Goal: Information Seeking & Learning: Learn about a topic

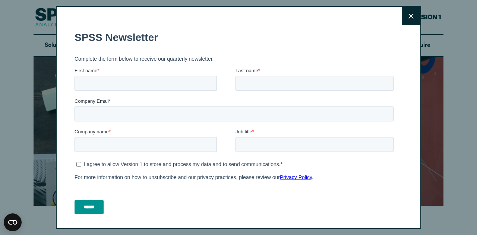
click at [409, 16] on icon at bounding box center [411, 16] width 5 height 6
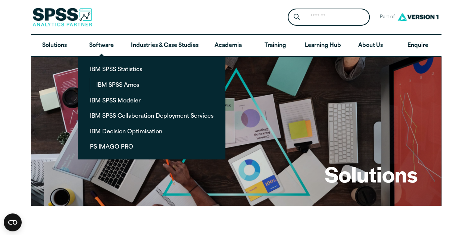
click at [113, 69] on link "IBM SPSS Statistics" at bounding box center [151, 69] width 135 height 14
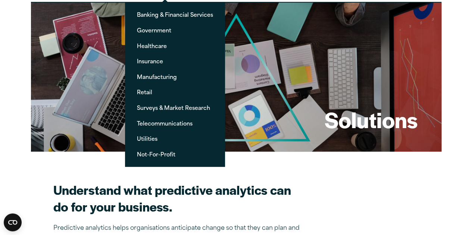
scroll to position [112, 0]
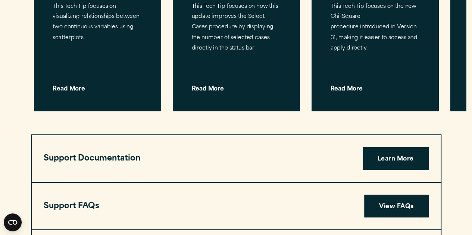
scroll to position [2574, 0]
